Goal: Check status: Check status

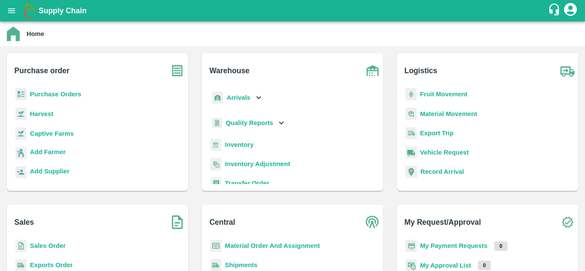
click at [230, 264] on b "Shipments" at bounding box center [241, 265] width 33 height 7
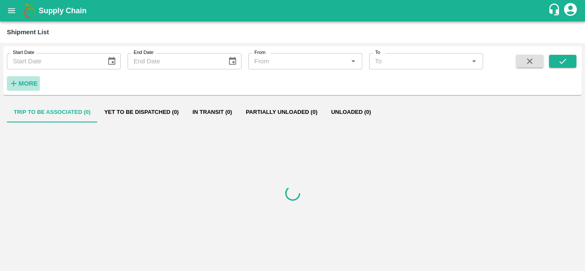
click at [23, 80] on strong "More" at bounding box center [27, 83] width 19 height 7
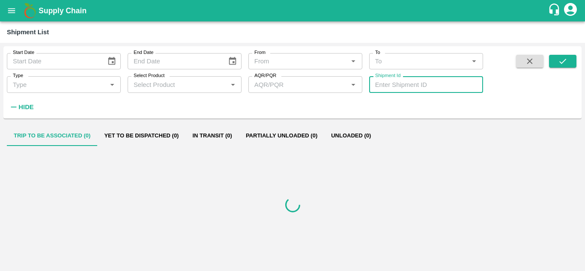
click at [399, 86] on input "Shipment Id" at bounding box center [426, 84] width 114 height 16
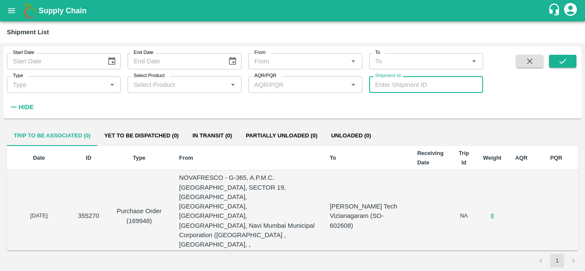
paste input "246975"
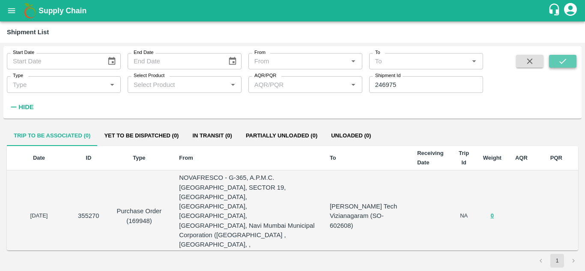
click at [565, 60] on icon "submit" at bounding box center [562, 61] width 9 height 9
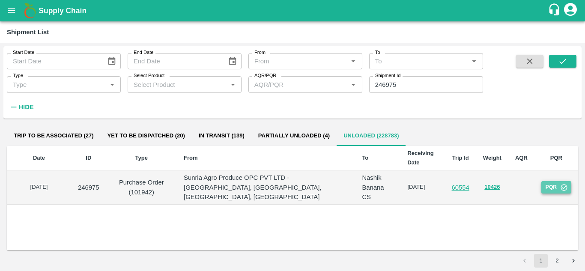
click at [550, 184] on button "PQR" at bounding box center [556, 187] width 30 height 12
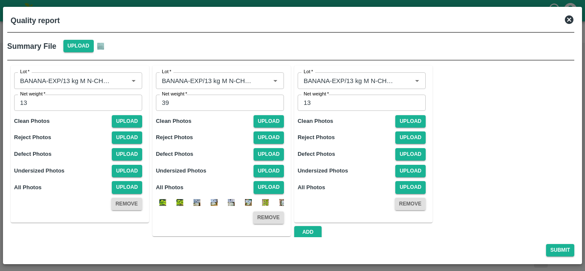
click at [98, 48] on img at bounding box center [100, 46] width 7 height 7
click at [568, 21] on icon at bounding box center [569, 19] width 9 height 9
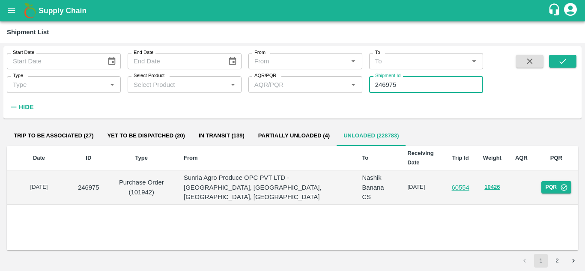
drag, startPoint x: 408, startPoint y: 83, endPoint x: 335, endPoint y: 82, distance: 72.8
click at [335, 82] on div "Start Date Start Date End Date End Date From From   * To To   * Type Type   * S…" at bounding box center [241, 80] width 483 height 68
paste input "text"
type input "247173"
click at [561, 62] on icon "submit" at bounding box center [562, 61] width 9 height 9
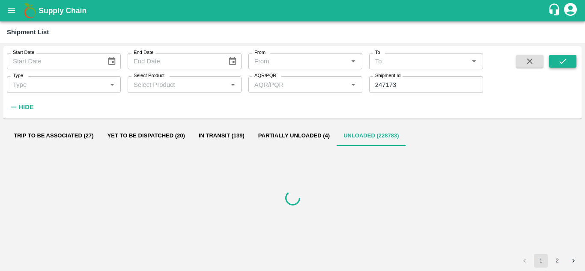
click at [561, 62] on icon "submit" at bounding box center [562, 61] width 9 height 9
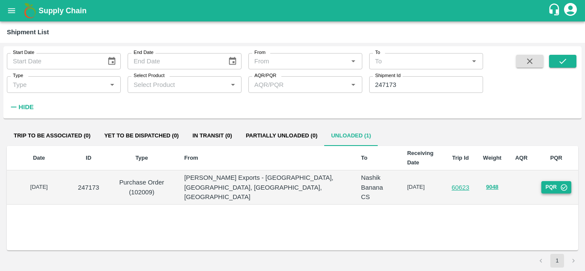
click at [552, 181] on button "PQR" at bounding box center [556, 187] width 30 height 12
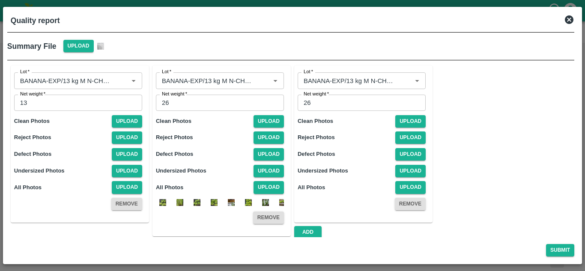
click at [101, 46] on img at bounding box center [100, 46] width 7 height 7
